Goal: Task Accomplishment & Management: Manage account settings

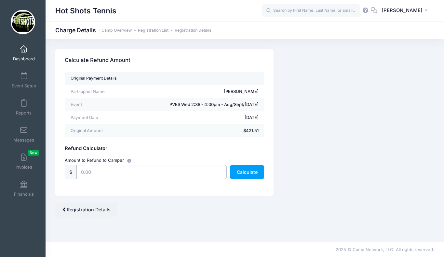
click at [124, 172] on input "text" at bounding box center [152, 172] width 150 height 14
type input "364.50"
click at [248, 170] on button "Calculate" at bounding box center [247, 172] width 34 height 14
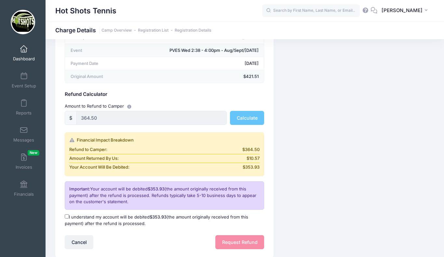
scroll to position [56, 0]
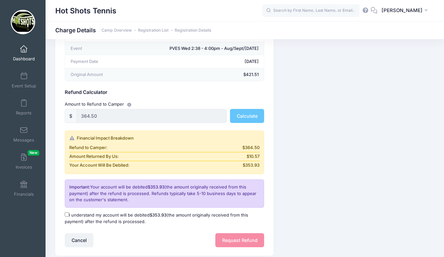
click at [66, 214] on input "I understand my account will be debited $353.93 (the amount originally received…" at bounding box center [67, 214] width 4 height 4
checkbox input "true"
click at [233, 237] on button "Request Refund" at bounding box center [240, 240] width 49 height 14
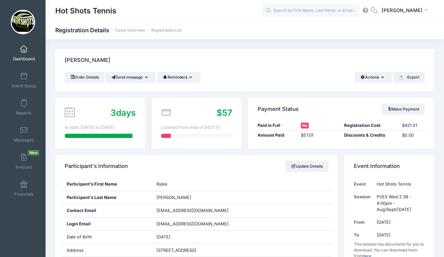
click at [24, 51] on span at bounding box center [24, 49] width 0 height 7
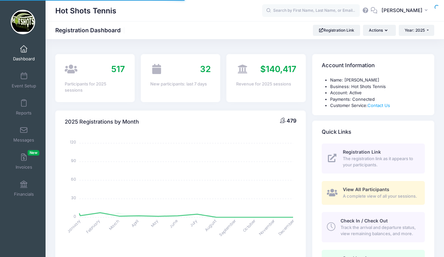
select select
